Goal: Information Seeking & Learning: Learn about a topic

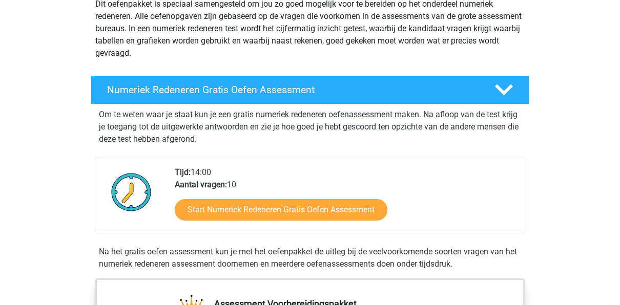
scroll to position [140, 0]
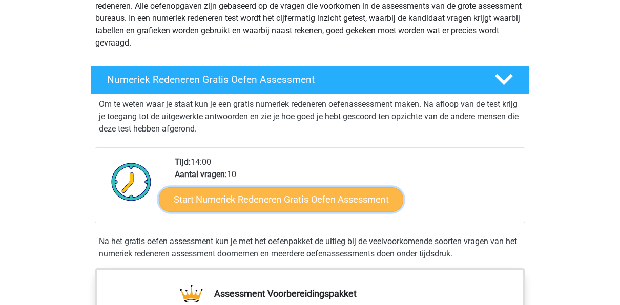
click at [304, 196] on link "Start Numeriek Redeneren Gratis Oefen Assessment" at bounding box center [281, 199] width 244 height 25
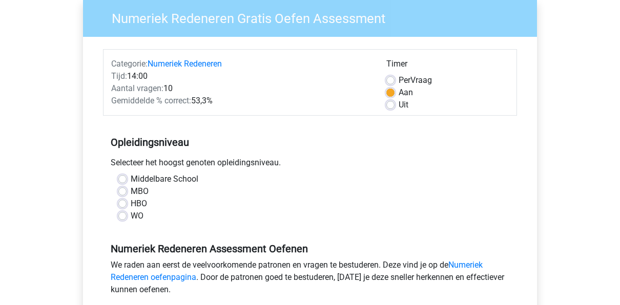
scroll to position [155, 0]
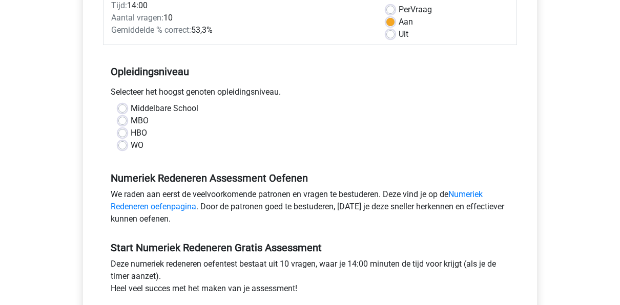
click at [131, 148] on label "WO" at bounding box center [137, 145] width 13 height 12
click at [125, 148] on input "WO" at bounding box center [122, 144] width 8 height 10
radio input "true"
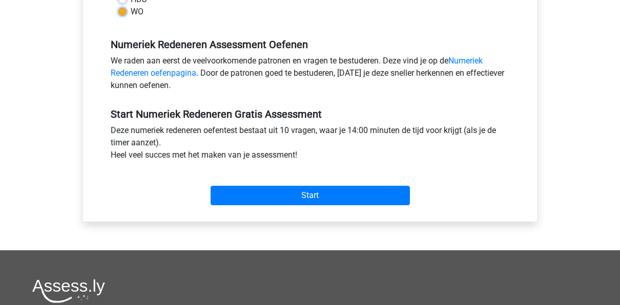
scroll to position [304, 0]
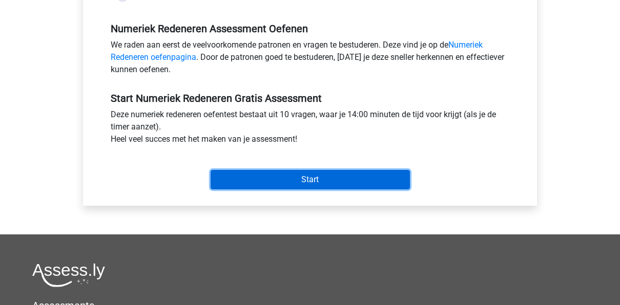
click at [343, 182] on input "Start" at bounding box center [310, 179] width 199 height 19
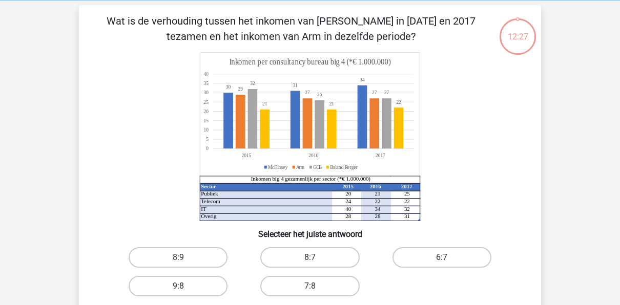
scroll to position [40, 0]
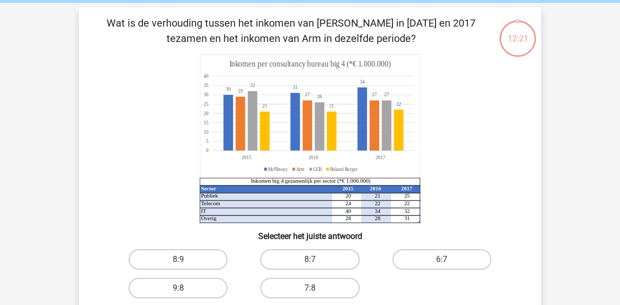
click at [316, 263] on input "8:7" at bounding box center [313, 263] width 7 height 7
radio input "true"
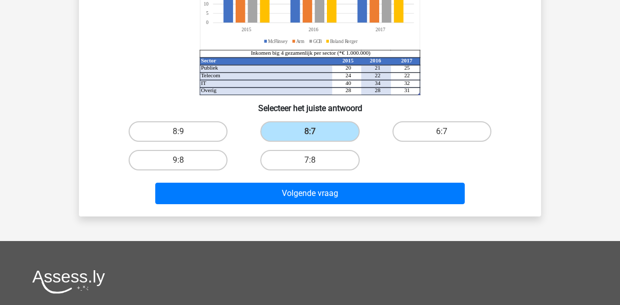
scroll to position [170, 0]
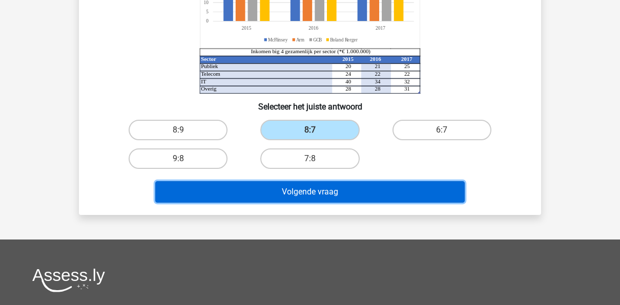
click at [406, 188] on button "Volgende vraag" at bounding box center [310, 192] width 310 height 22
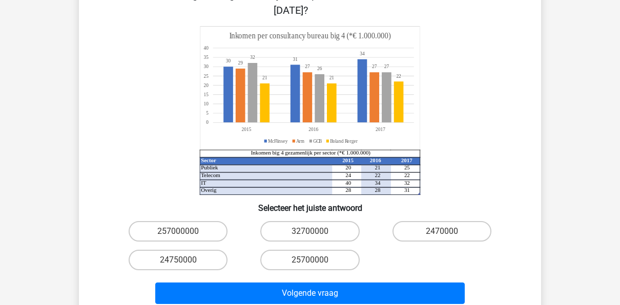
scroll to position [116, 0]
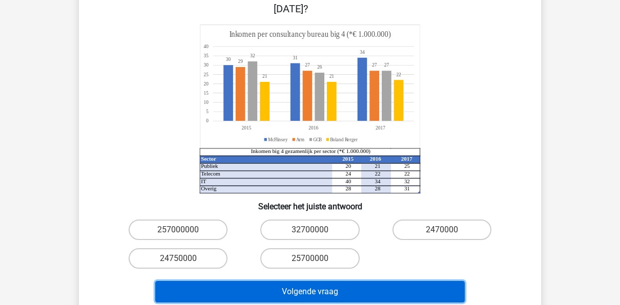
click at [351, 281] on button "Volgende vraag" at bounding box center [310, 292] width 310 height 22
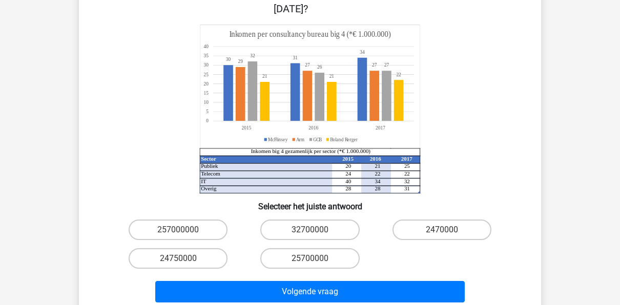
click at [434, 254] on div "257000000 32700000 2470000 24750000 25700000" at bounding box center [310, 244] width 396 height 57
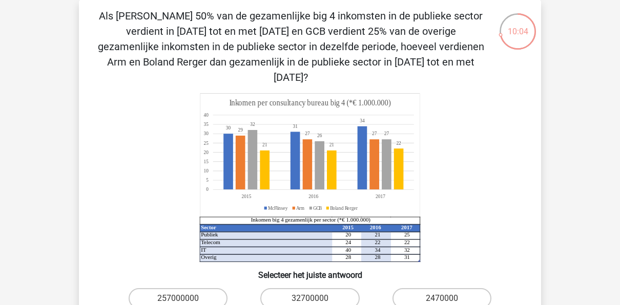
scroll to position [45, 0]
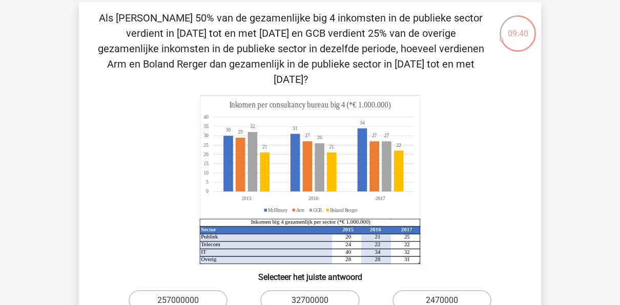
click at [433, 235] on icon "Sector 2015 2016 2017 Publiek 20 21 25 Telecom 24 22 22 IT 40 34 32 Overig 28 2…" at bounding box center [310, 179] width 413 height 169
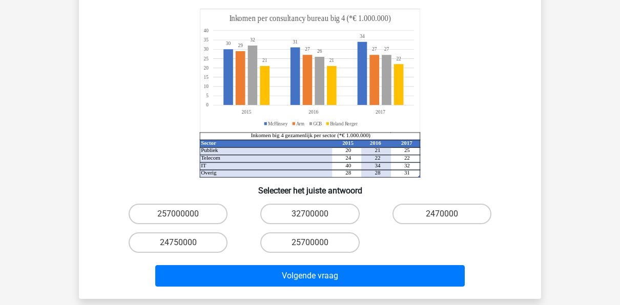
scroll to position [135, 0]
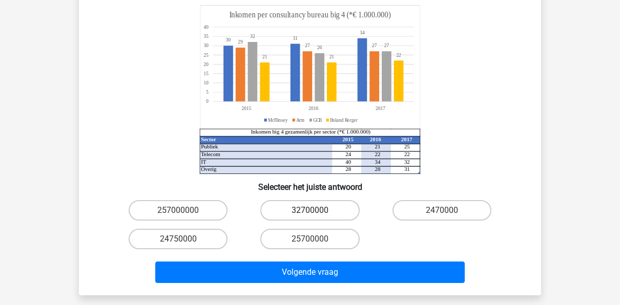
click at [303, 200] on label "32700000" at bounding box center [309, 210] width 99 height 20
click at [310, 211] on input "32700000" at bounding box center [313, 214] width 7 height 7
radio input "true"
click at [417, 200] on label "2470000" at bounding box center [442, 210] width 99 height 20
click at [442, 211] on input "2470000" at bounding box center [445, 214] width 7 height 7
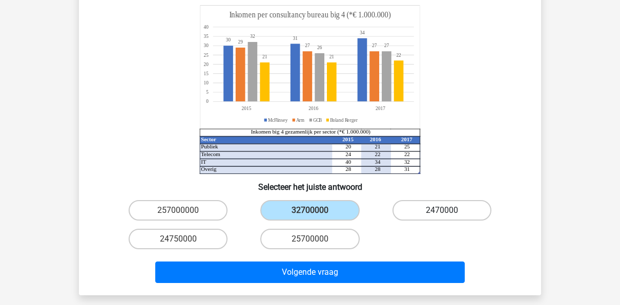
radio input "true"
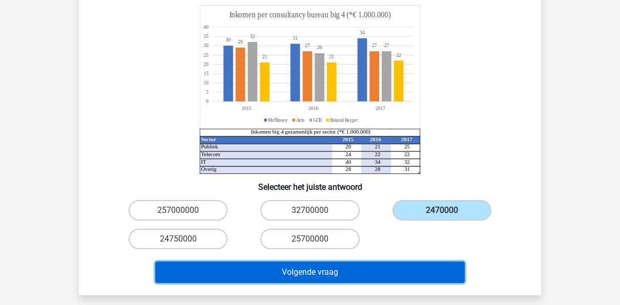
click at [356, 262] on button "Volgende vraag" at bounding box center [310, 273] width 310 height 22
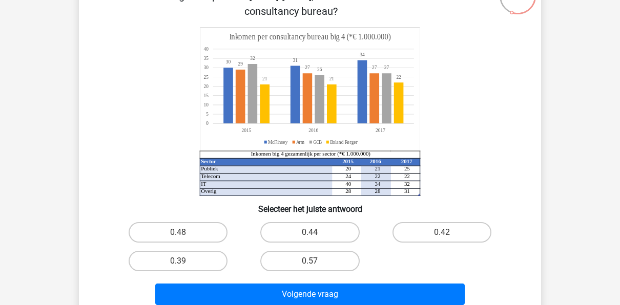
scroll to position [83, 0]
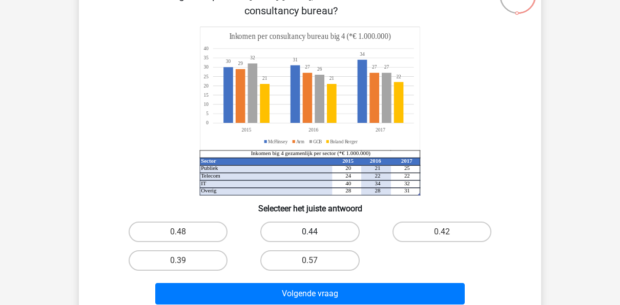
click at [305, 231] on label "0.44" at bounding box center [309, 232] width 99 height 20
click at [310, 232] on input "0.44" at bounding box center [313, 235] width 7 height 7
radio input "true"
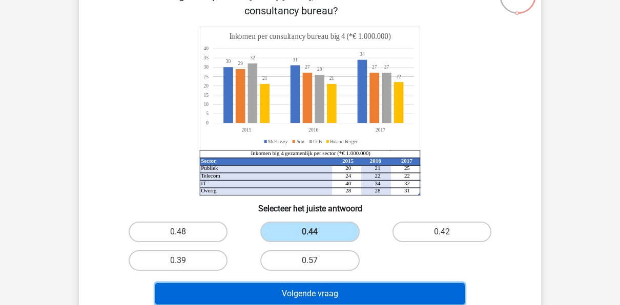
click at [300, 292] on button "Volgende vraag" at bounding box center [310, 294] width 310 height 22
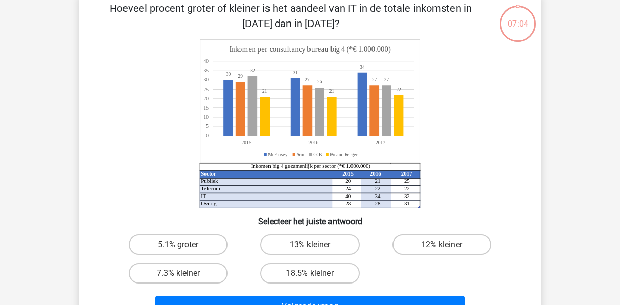
scroll to position [47, 0]
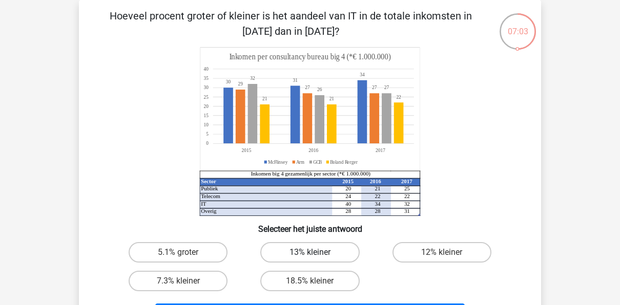
click at [299, 249] on label "13% kleiner" at bounding box center [309, 252] width 99 height 20
click at [310, 253] on input "13% kleiner" at bounding box center [313, 256] width 7 height 7
radio input "true"
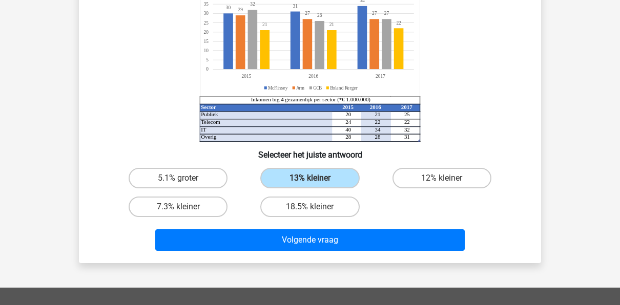
scroll to position [171, 0]
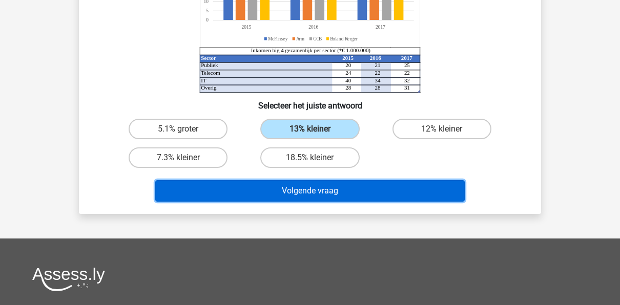
click at [317, 189] on button "Volgende vraag" at bounding box center [310, 191] width 310 height 22
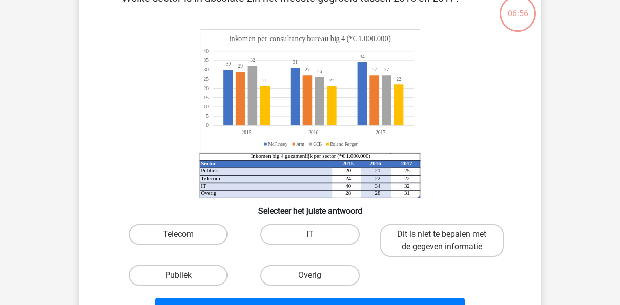
scroll to position [47, 0]
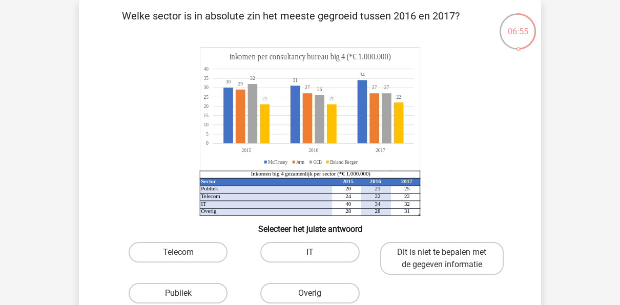
click at [287, 256] on label "IT" at bounding box center [309, 252] width 99 height 20
click at [310, 256] on input "IT" at bounding box center [313, 256] width 7 height 7
radio input "true"
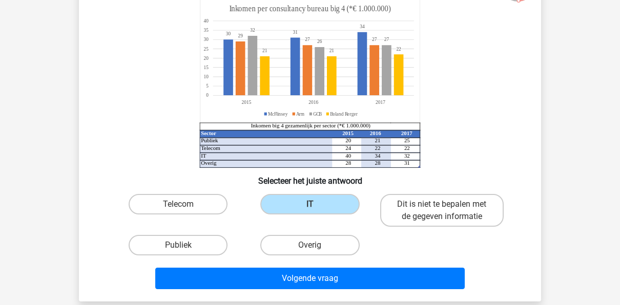
scroll to position [105, 0]
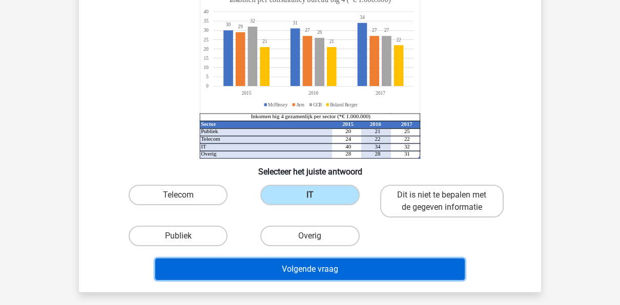
click at [362, 279] on button "Volgende vraag" at bounding box center [310, 270] width 310 height 22
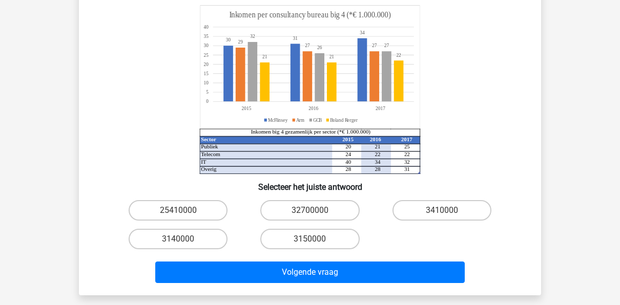
scroll to position [47, 0]
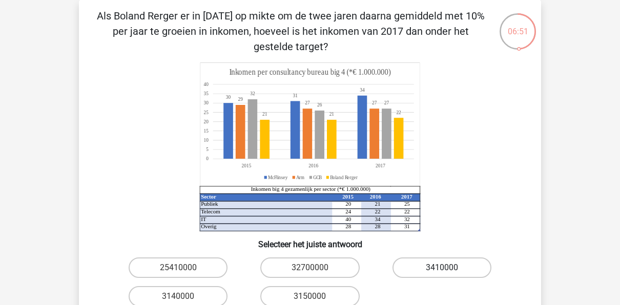
click at [449, 272] on label "3410000" at bounding box center [442, 268] width 99 height 20
click at [448, 272] on input "3410000" at bounding box center [445, 271] width 7 height 7
radio input "true"
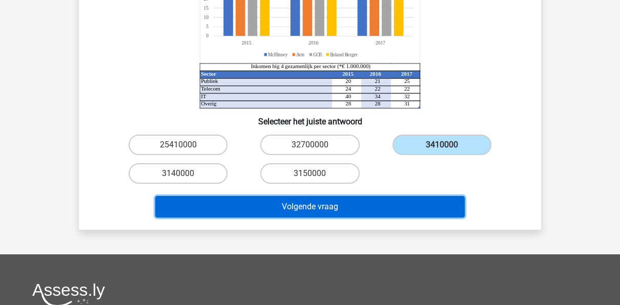
click at [360, 202] on button "Volgende vraag" at bounding box center [310, 207] width 310 height 22
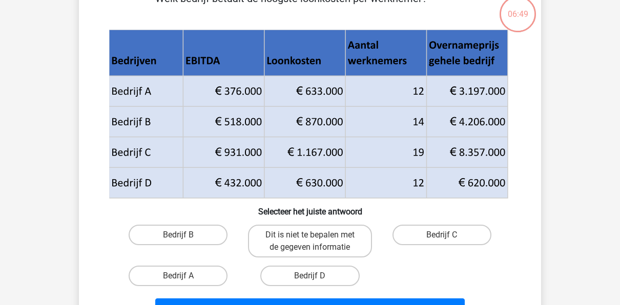
scroll to position [47, 0]
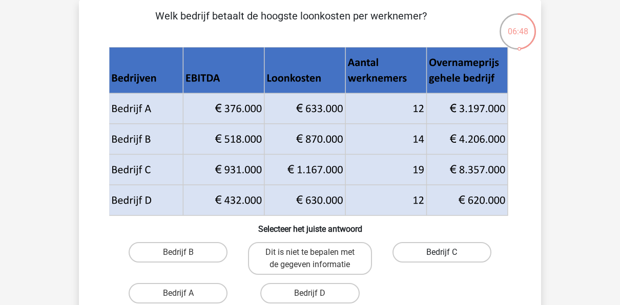
click at [465, 250] on label "Bedrijf C" at bounding box center [442, 252] width 99 height 20
click at [448, 253] on input "Bedrijf C" at bounding box center [445, 256] width 7 height 7
radio input "true"
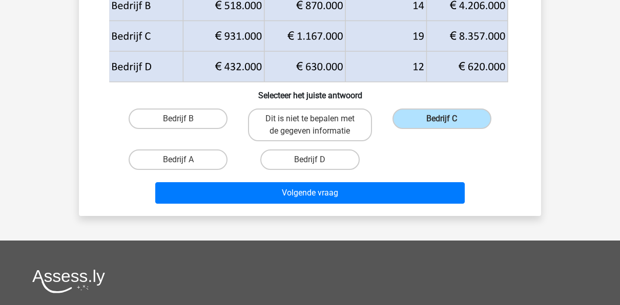
scroll to position [219, 0]
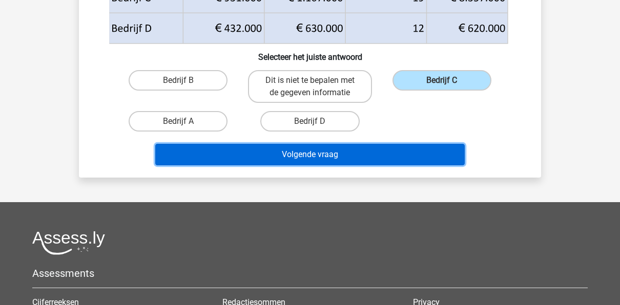
click at [405, 150] on button "Volgende vraag" at bounding box center [310, 155] width 310 height 22
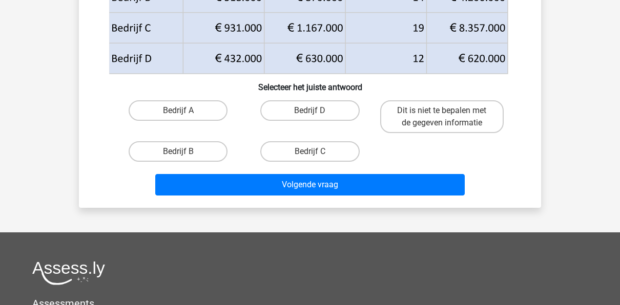
scroll to position [212, 0]
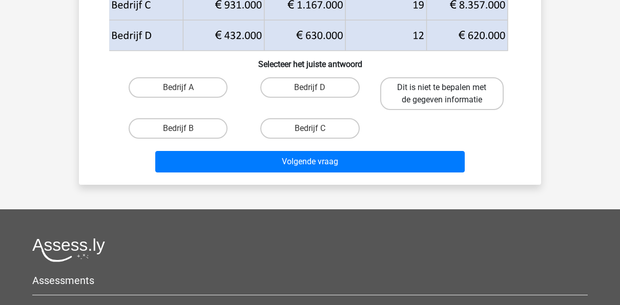
click at [444, 83] on label "Dit is niet te bepalen met de gegeven informatie" at bounding box center [442, 93] width 124 height 33
click at [444, 88] on input "Dit is niet te bepalen met de gegeven informatie" at bounding box center [445, 91] width 7 height 7
radio input "true"
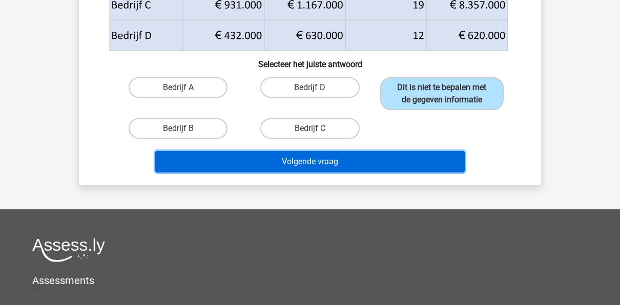
click at [417, 163] on button "Volgende vraag" at bounding box center [310, 162] width 310 height 22
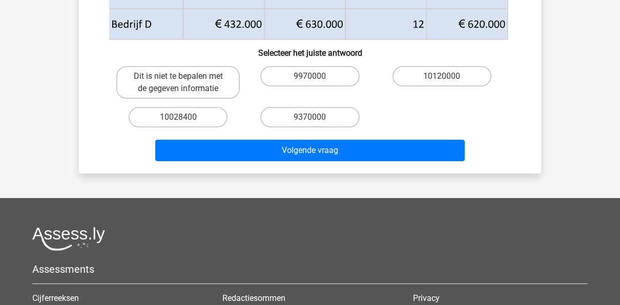
scroll to position [256, 0]
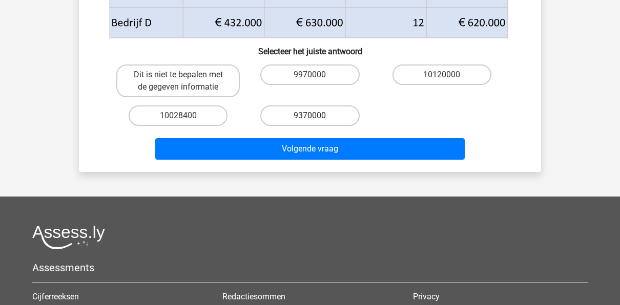
click at [317, 118] on label "9370000" at bounding box center [309, 116] width 99 height 20
click at [317, 118] on input "9370000" at bounding box center [313, 119] width 7 height 7
radio input "true"
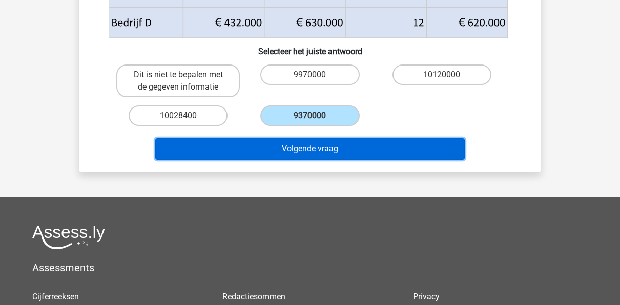
click at [316, 143] on button "Volgende vraag" at bounding box center [310, 149] width 310 height 22
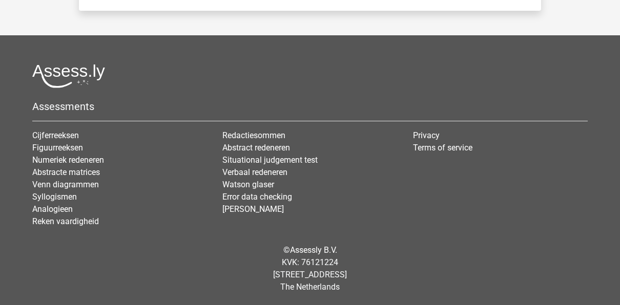
scroll to position [164, 0]
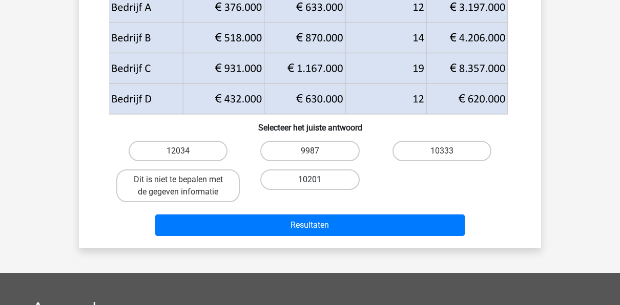
click at [327, 175] on label "10201" at bounding box center [309, 180] width 99 height 20
click at [317, 180] on input "10201" at bounding box center [313, 183] width 7 height 7
radio input "true"
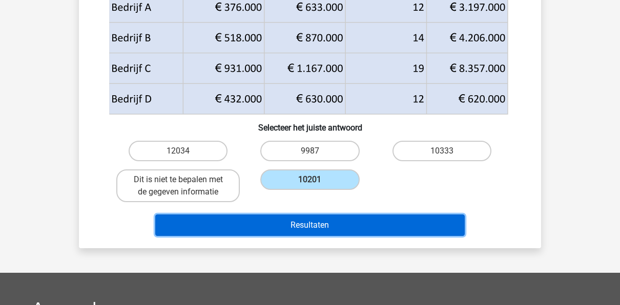
click at [328, 225] on button "Resultaten" at bounding box center [310, 226] width 310 height 22
